Goal: Task Accomplishment & Management: Use online tool/utility

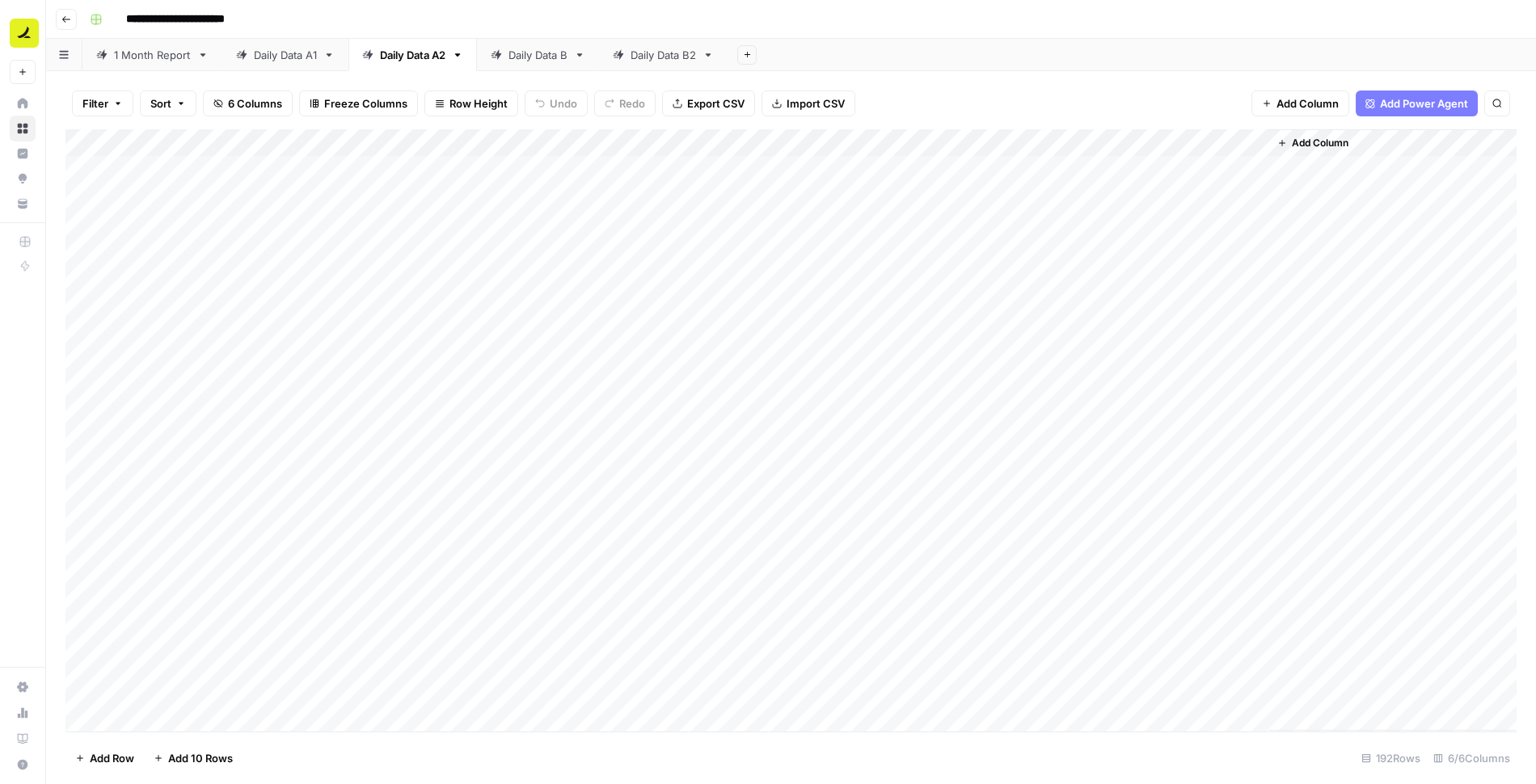
click at [287, 59] on div "Daily Data A1" at bounding box center [286, 54] width 63 height 16
click at [148, 103] on icon "button" at bounding box center [147, 104] width 10 height 10
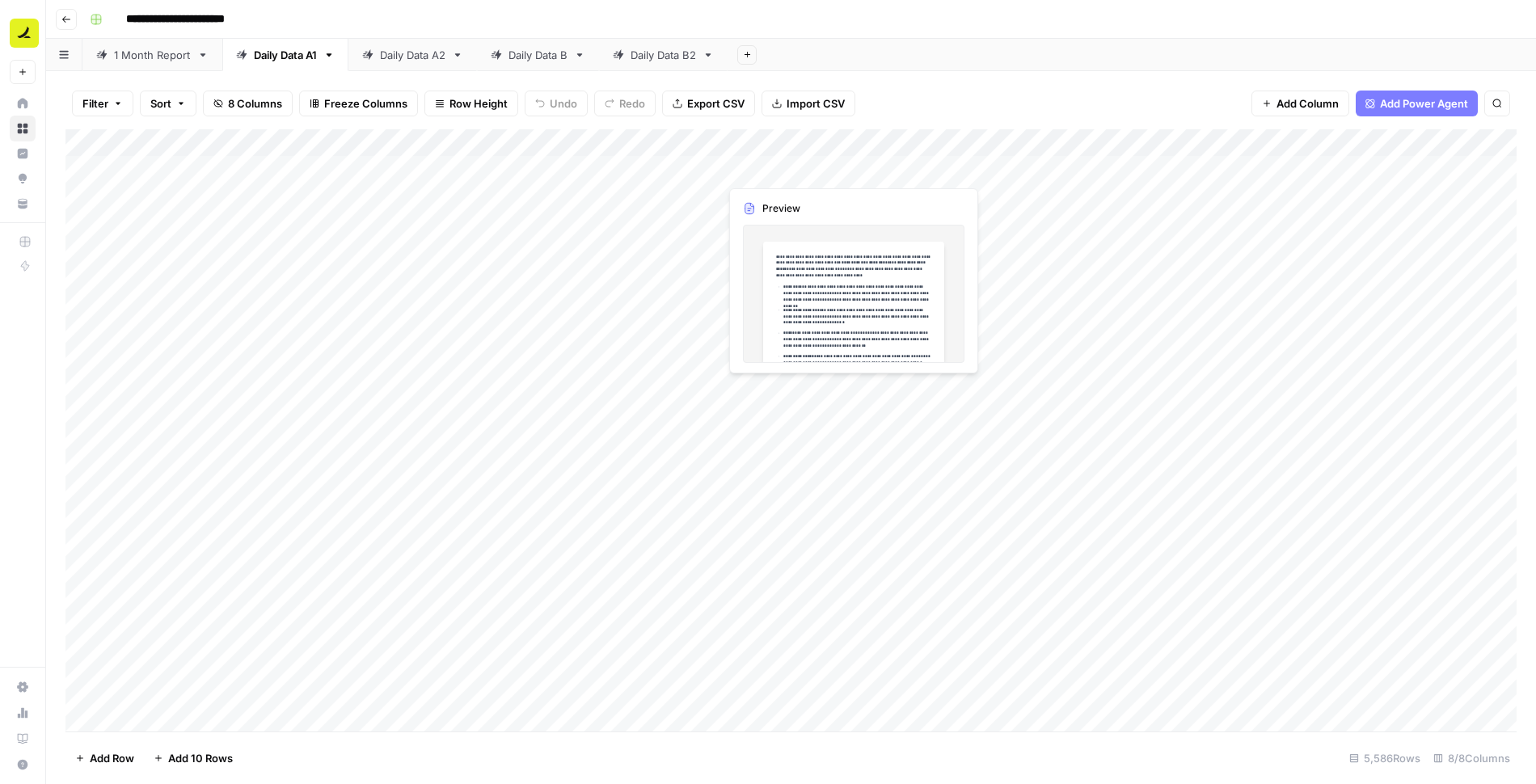
click at [825, 172] on div "Add Column" at bounding box center [791, 429] width 1451 height 602
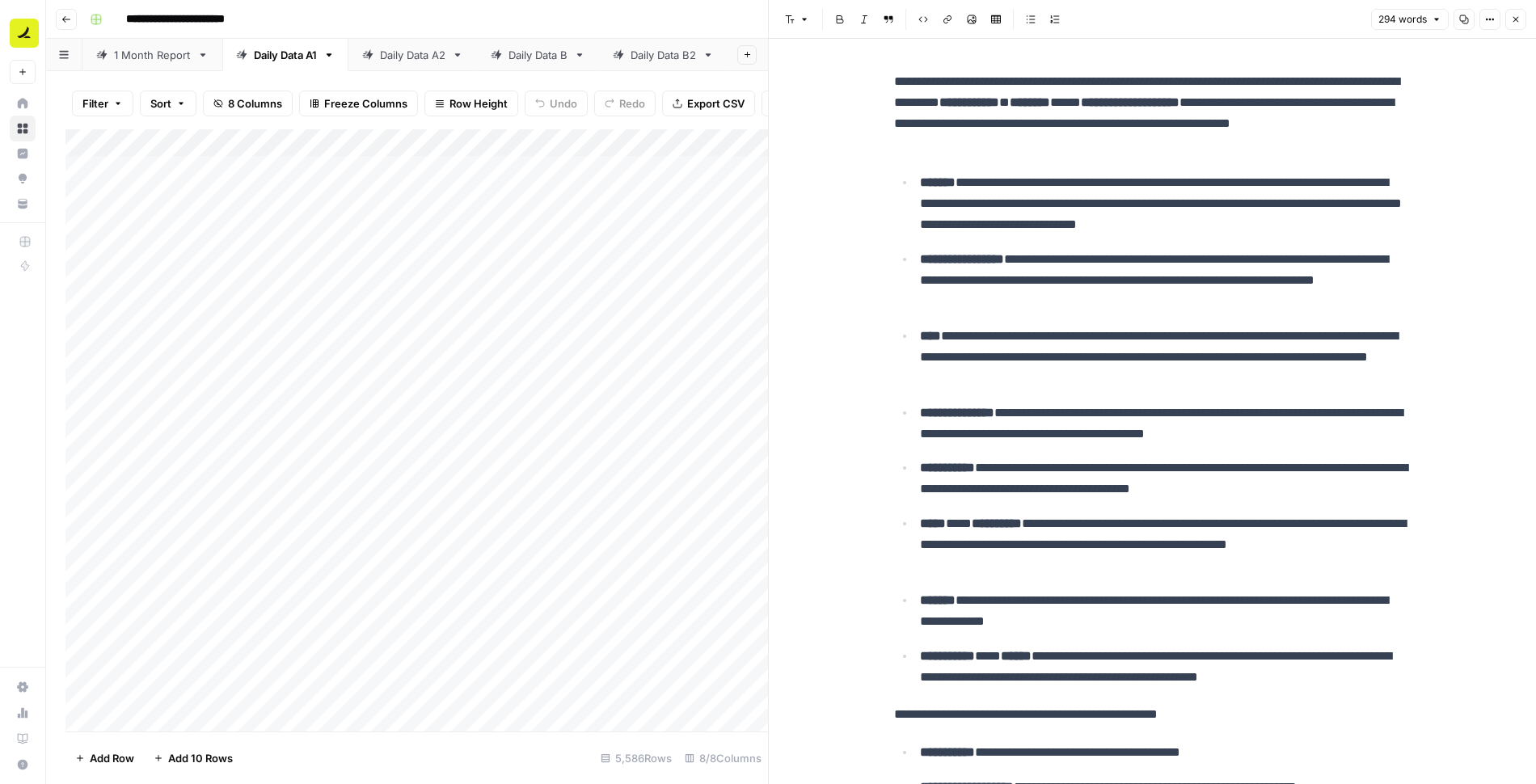
click at [1514, 19] on icon "button" at bounding box center [1516, 19] width 6 height 6
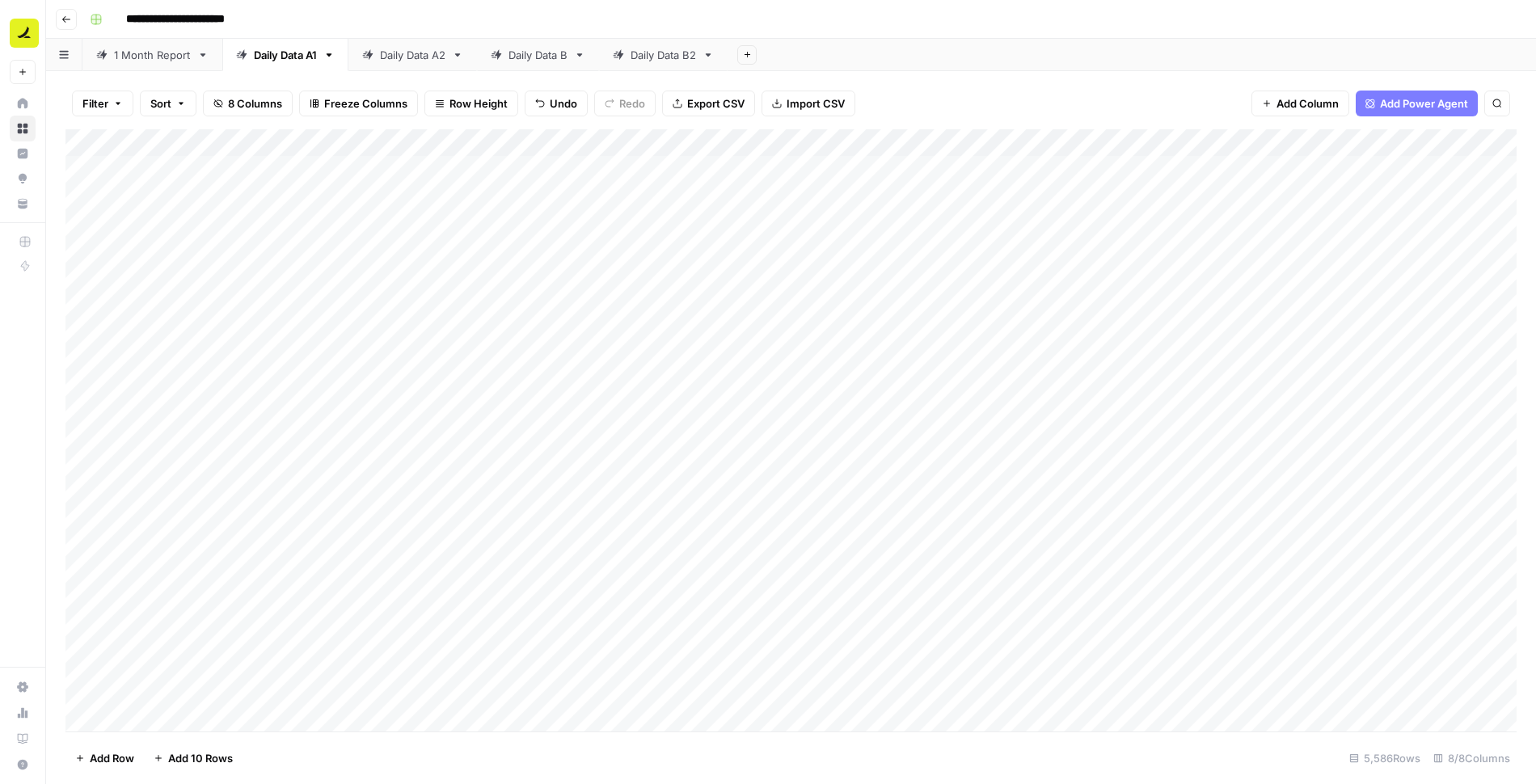
drag, startPoint x: 1335, startPoint y: 149, endPoint x: 1090, endPoint y: 147, distance: 245.0
click at [1090, 147] on div "Add Column" at bounding box center [791, 429] width 1451 height 602
click at [791, 179] on div "Add Column" at bounding box center [791, 429] width 1451 height 602
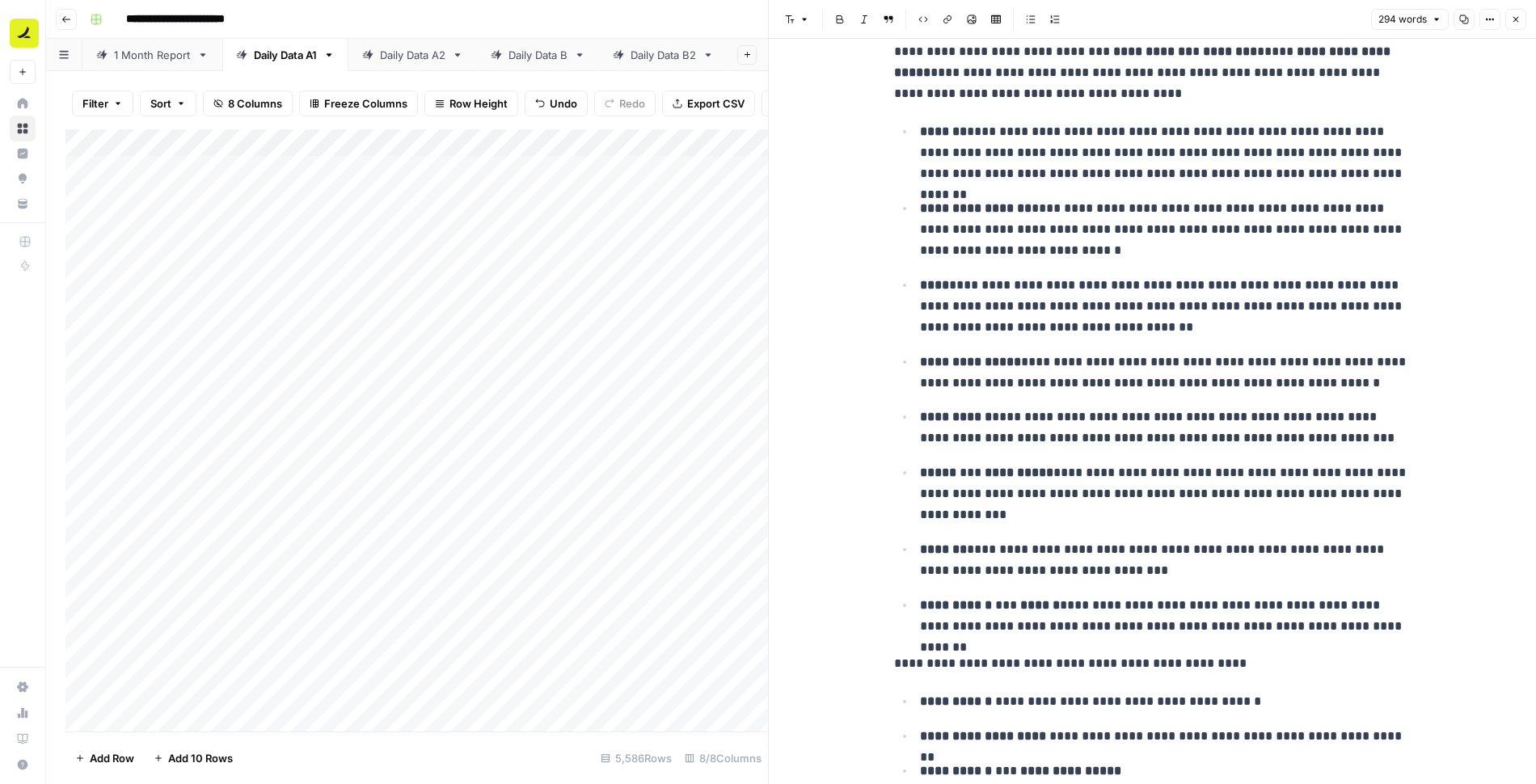
scroll to position [53, 0]
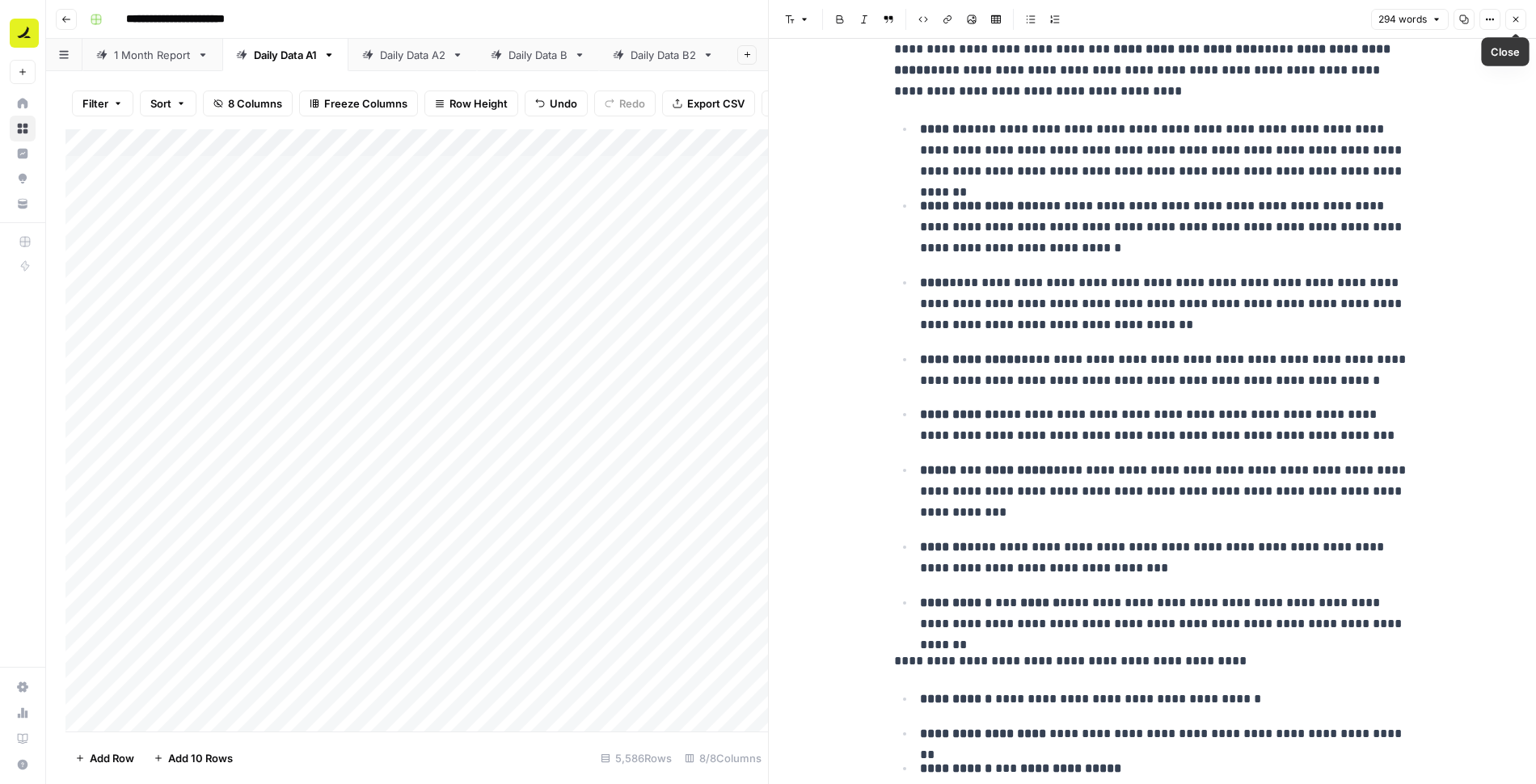
click at [1520, 20] on button "Close" at bounding box center [1515, 19] width 21 height 21
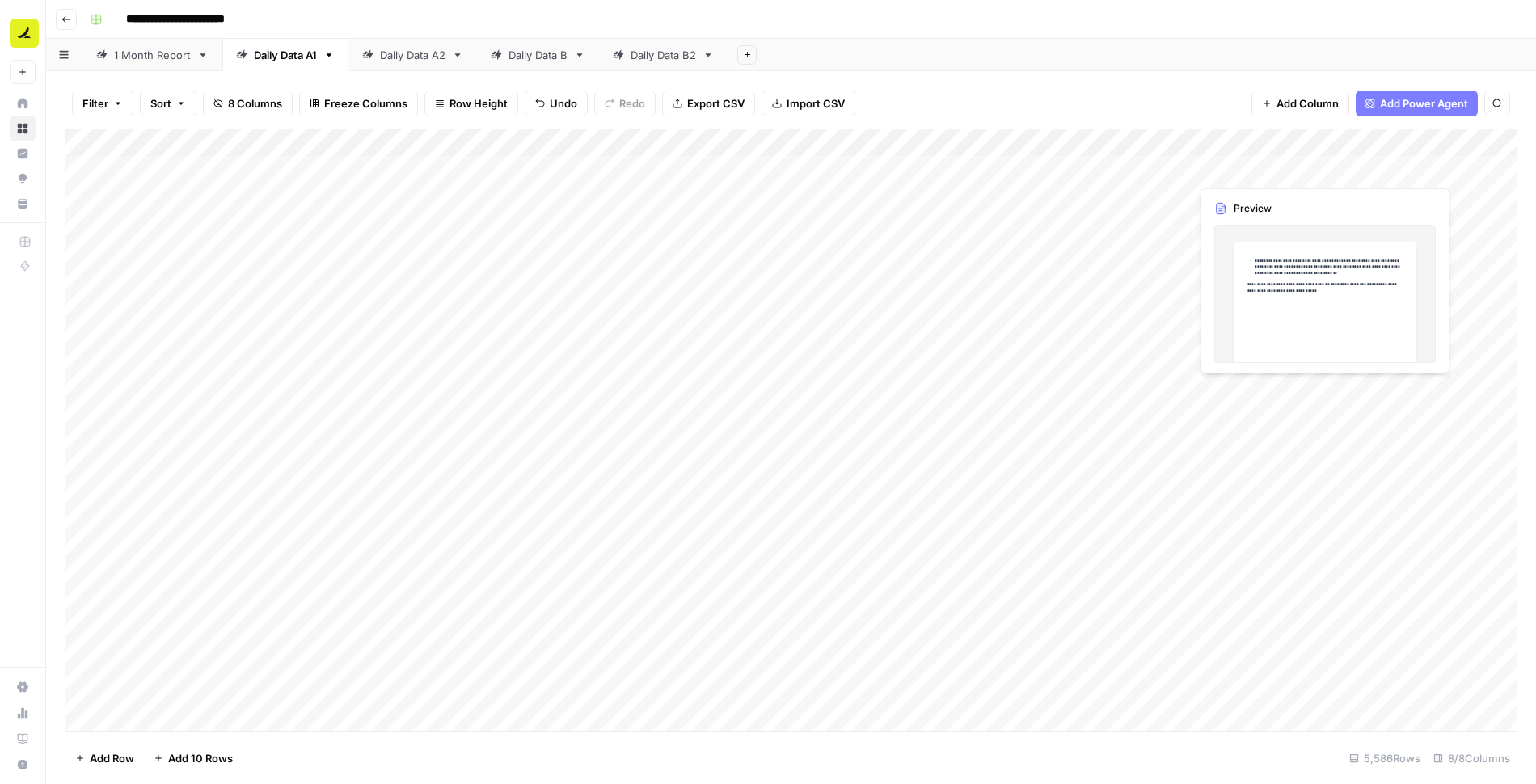
click at [1268, 171] on div "Add Column" at bounding box center [791, 429] width 1451 height 602
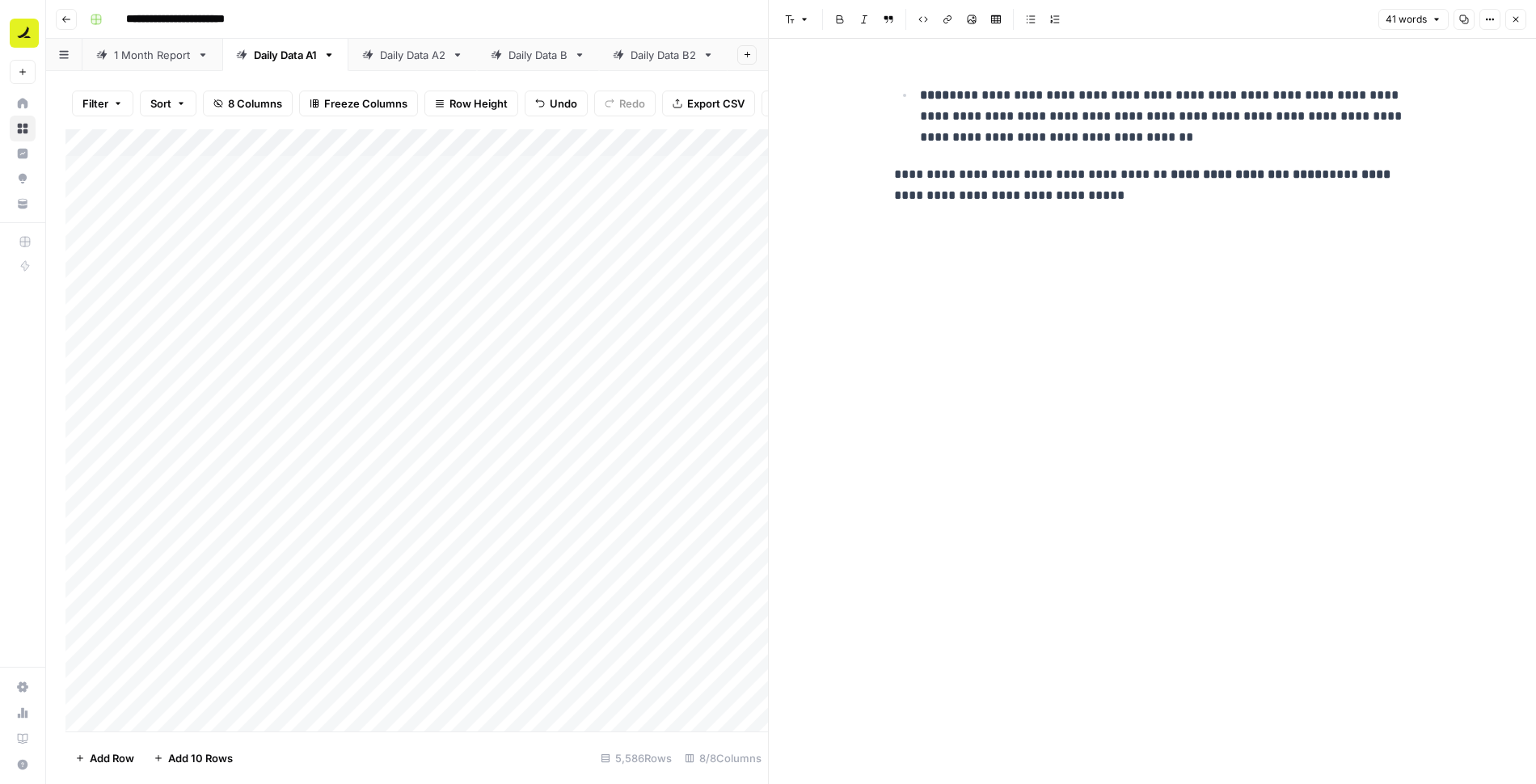
click at [1514, 22] on icon "button" at bounding box center [1516, 19] width 10 height 10
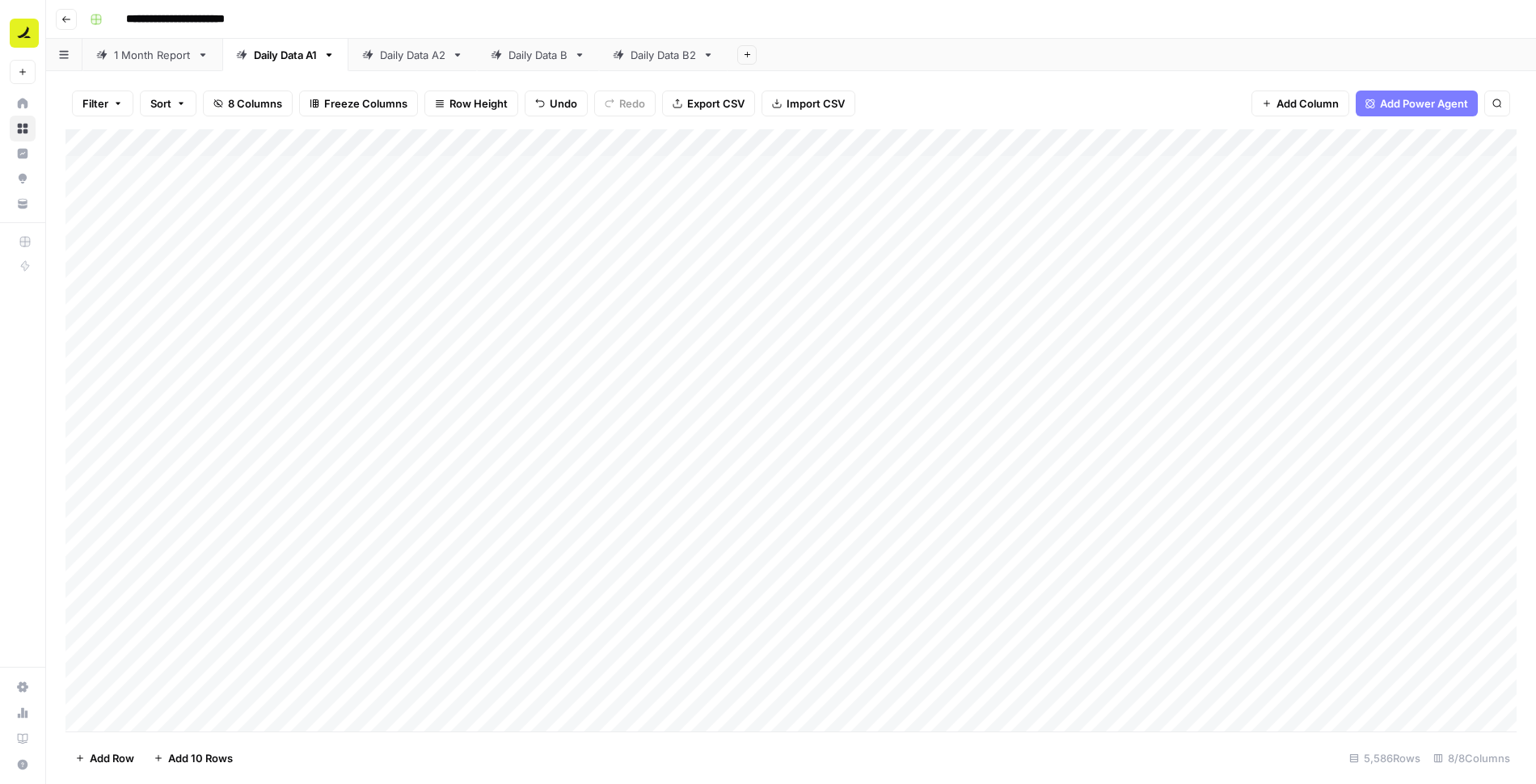
click at [420, 52] on div "Daily Data A2" at bounding box center [412, 54] width 66 height 16
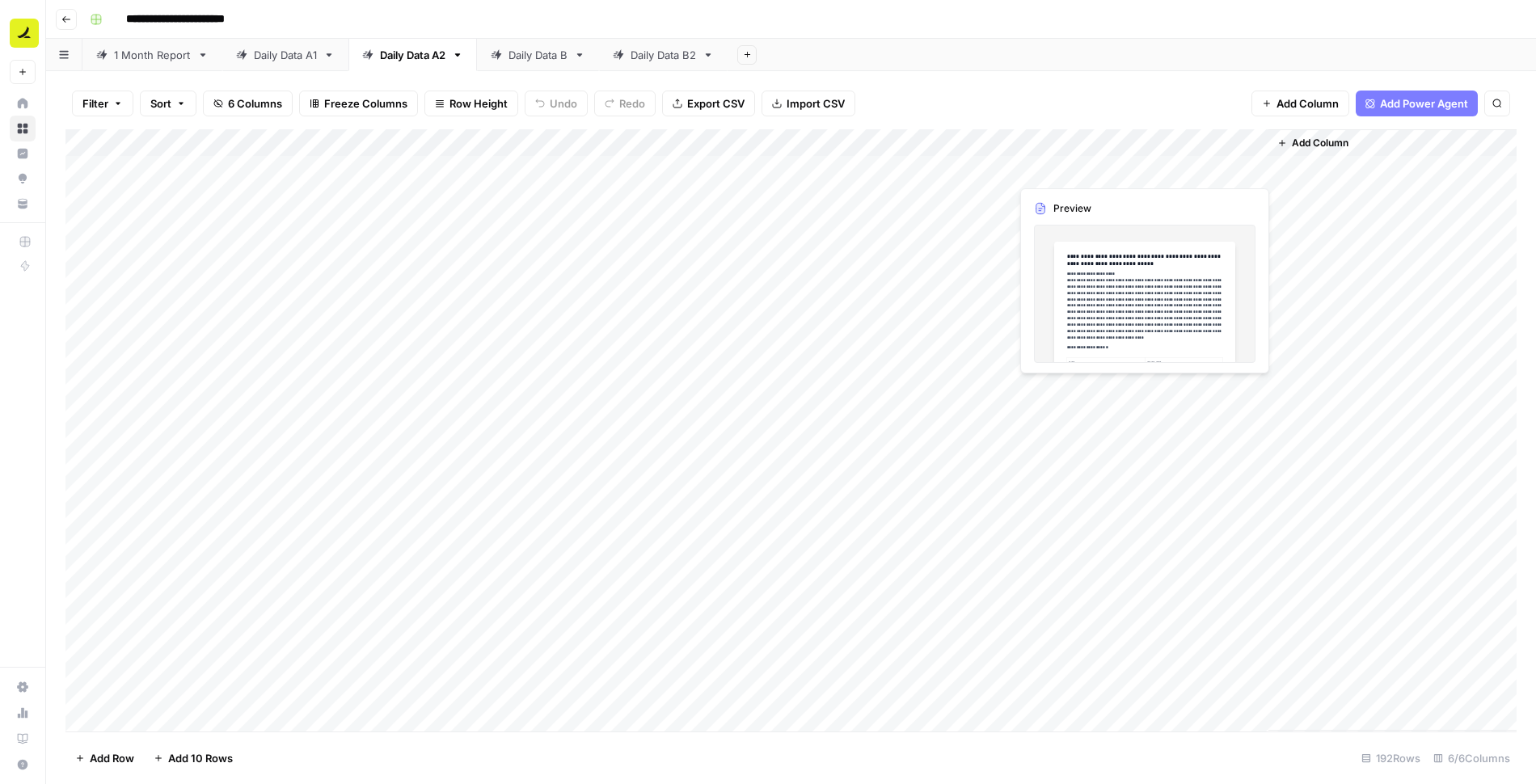
click at [1058, 166] on div "Add Column" at bounding box center [791, 429] width 1451 height 602
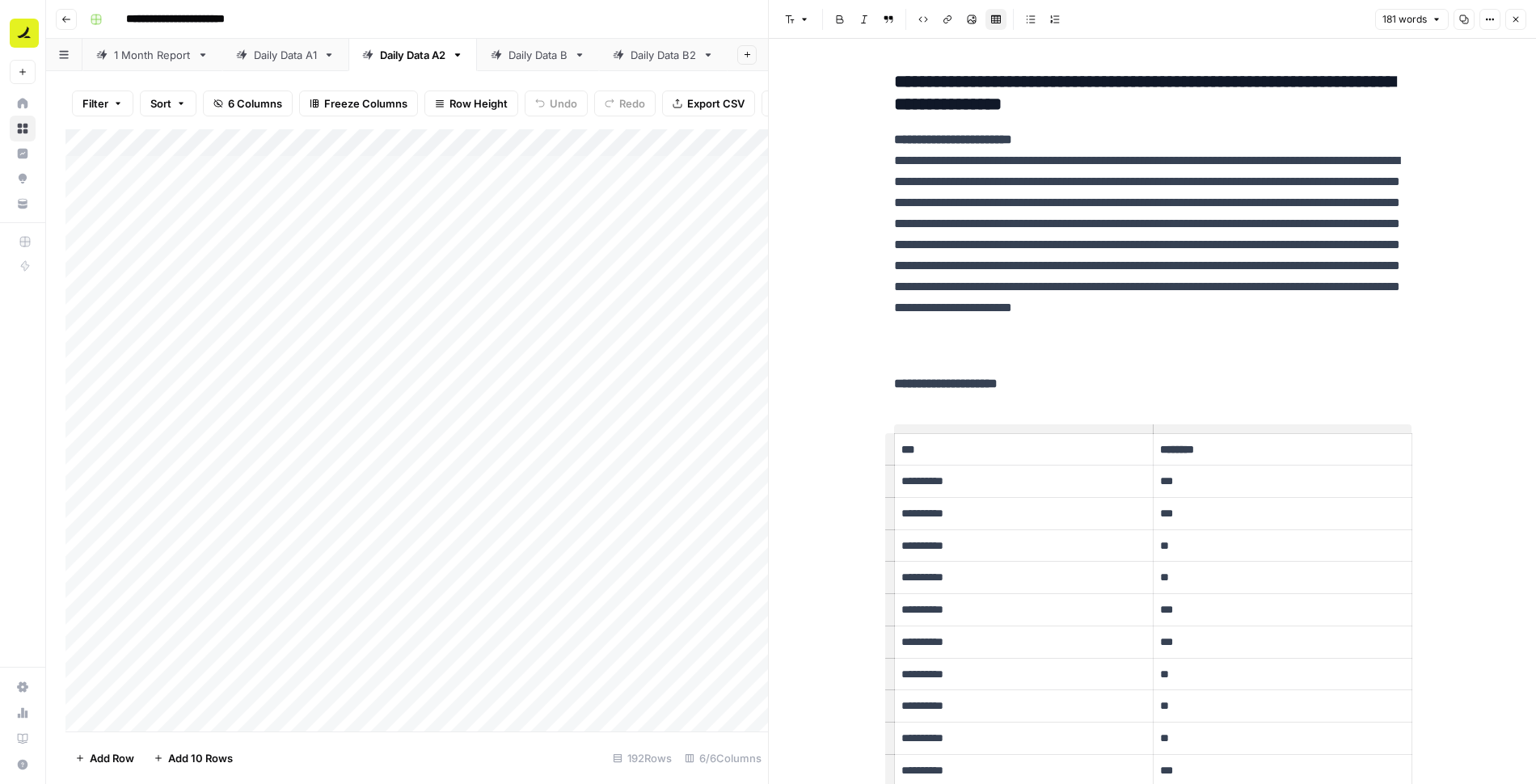
click at [711, 20] on div "**********" at bounding box center [801, 19] width 1436 height 26
click at [1521, 19] on button "Close" at bounding box center [1515, 19] width 21 height 21
